Goal: Task Accomplishment & Management: Manage account settings

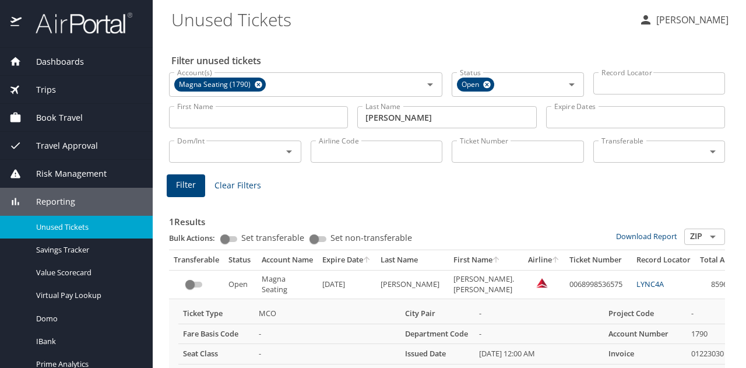
scroll to position [0, 55]
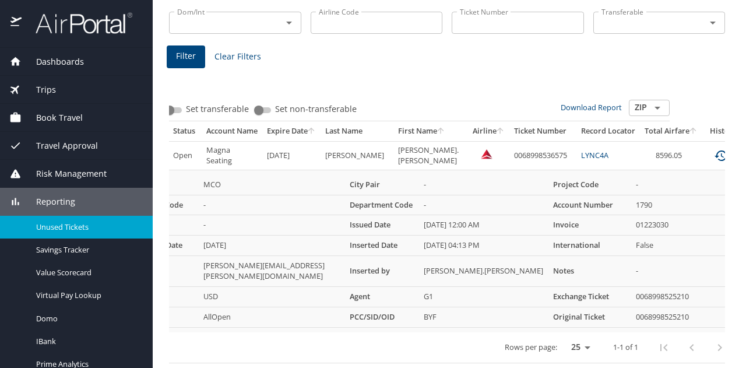
click at [77, 226] on span "Unused Tickets" at bounding box center [87, 227] width 103 height 11
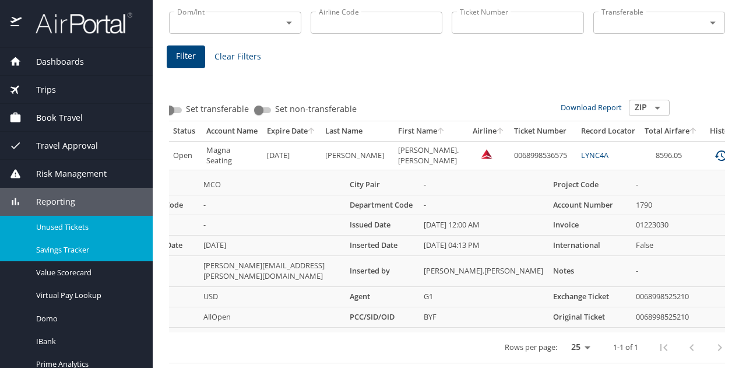
click at [76, 250] on span "Savings Tracker" at bounding box center [87, 249] width 103 height 11
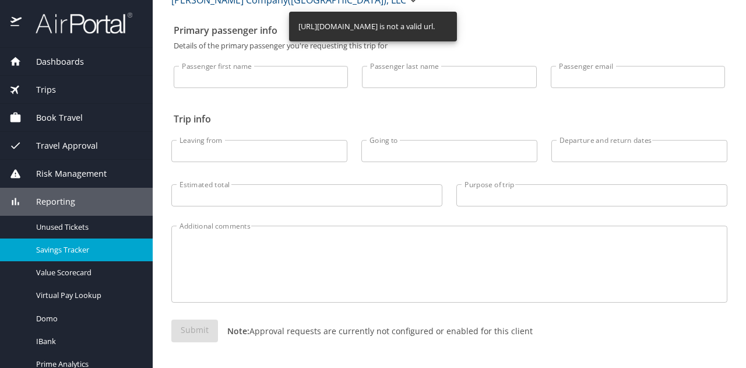
scroll to position [48, 0]
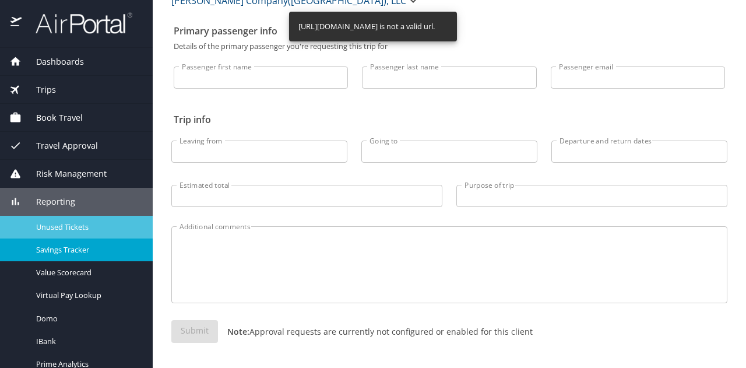
click at [76, 227] on span "Unused Tickets" at bounding box center [87, 227] width 103 height 11
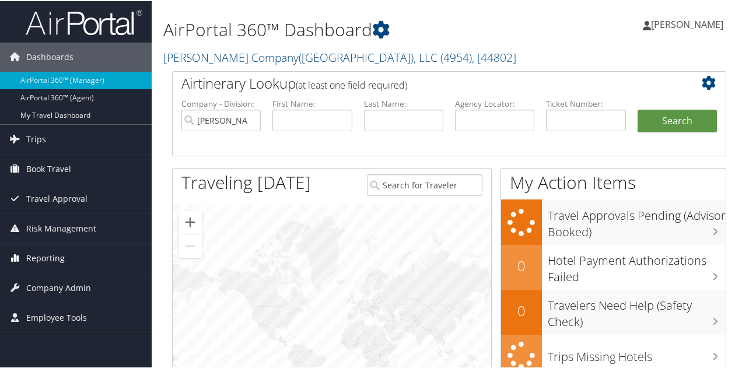
click at [40, 255] on span "Reporting" at bounding box center [45, 257] width 38 height 29
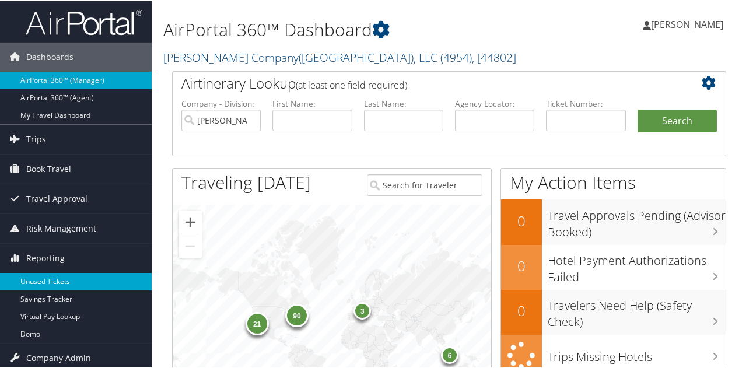
click at [47, 279] on link "Unused Tickets" at bounding box center [76, 280] width 152 height 17
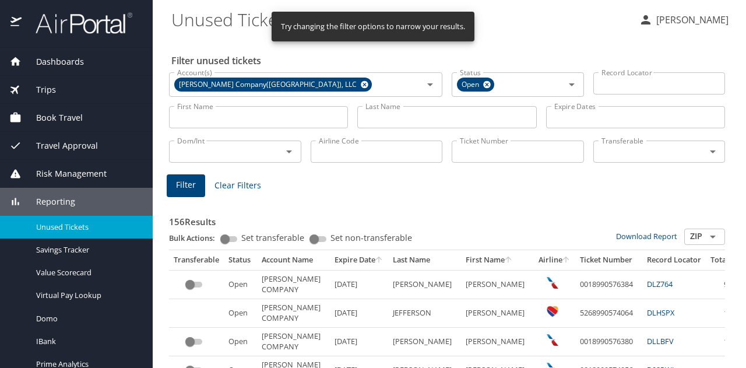
select select "US"
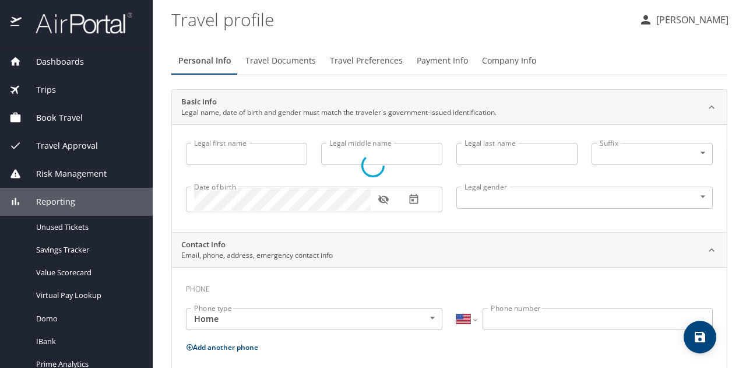
type input "[PERSON_NAME]"
type input "[DEMOGRAPHIC_DATA]"
select select "US"
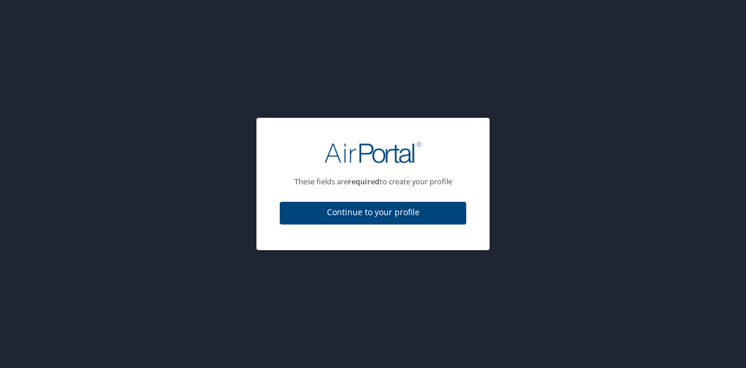
click at [368, 214] on span "Continue to your profile" at bounding box center [373, 212] width 168 height 15
select select "US"
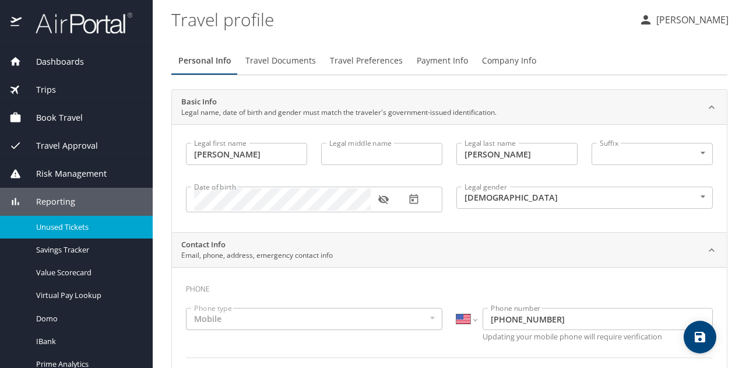
click at [93, 232] on div "Unused Tickets" at bounding box center [76, 226] width 134 height 13
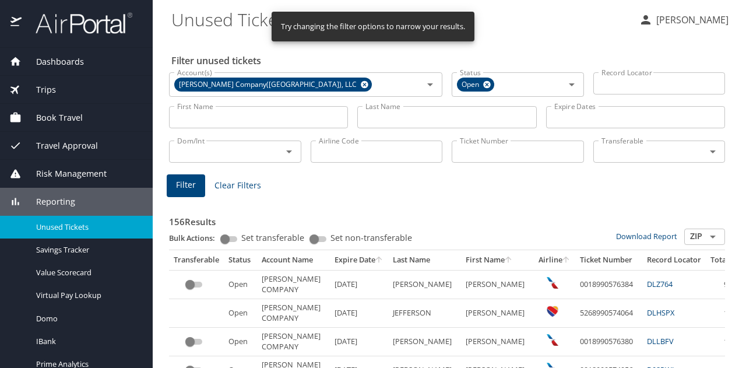
click at [379, 116] on input "Last Name" at bounding box center [446, 117] width 179 height 22
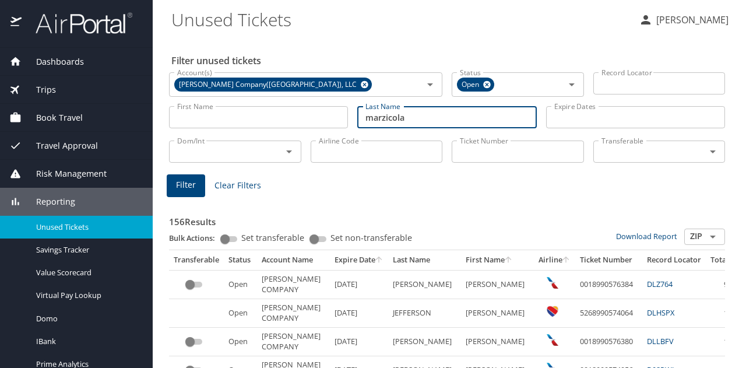
type input "marzicola"
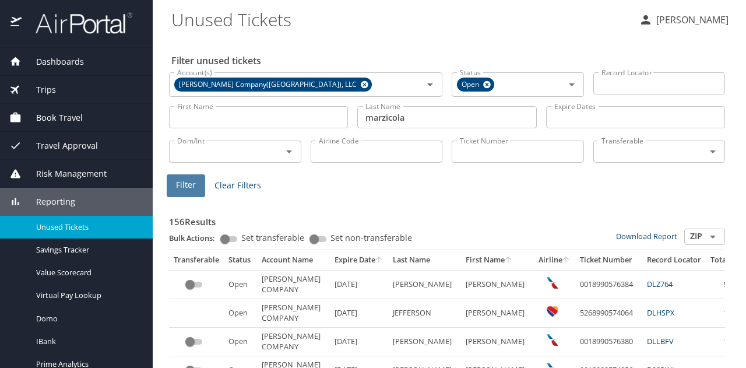
click at [203, 188] on button "Filter" at bounding box center [186, 185] width 38 height 23
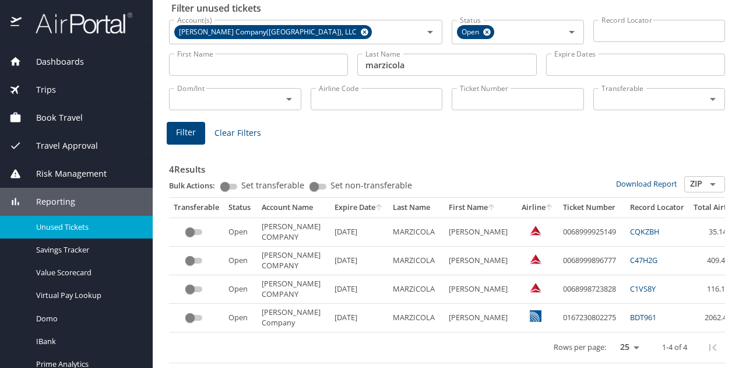
scroll to position [0, 89]
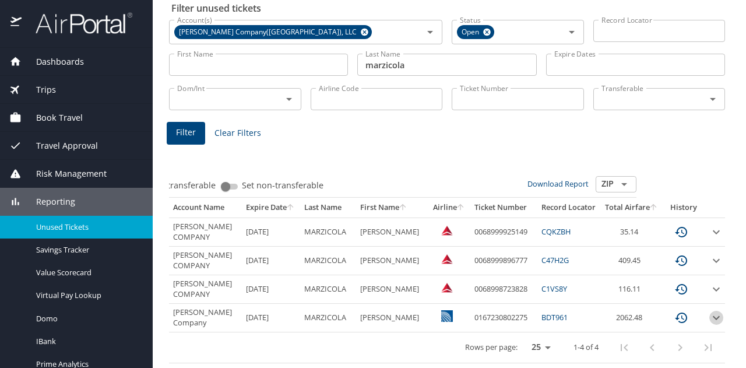
click at [709, 312] on icon "expand row" at bounding box center [716, 318] width 14 height 14
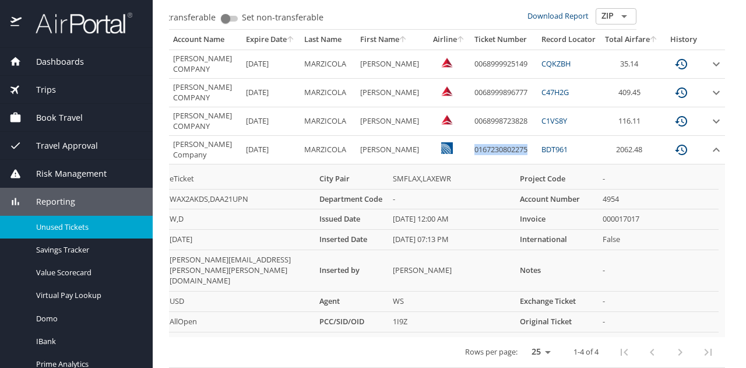
drag, startPoint x: 455, startPoint y: 145, endPoint x: 515, endPoint y: 145, distance: 60.0
click at [515, 145] on td "0167230802275" at bounding box center [503, 150] width 67 height 29
copy td "0167230802275"
